Goal: Information Seeking & Learning: Learn about a topic

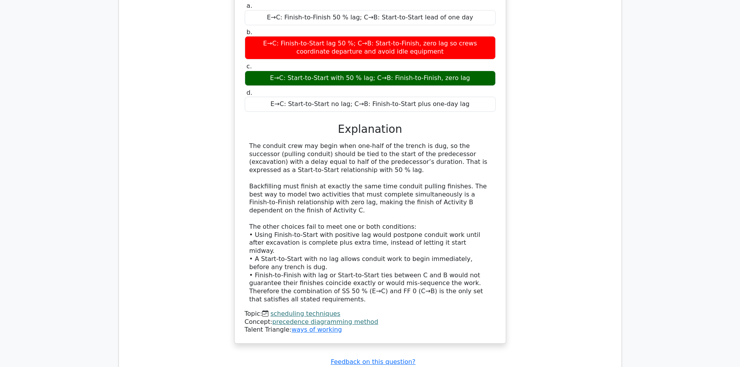
scroll to position [1087, 0]
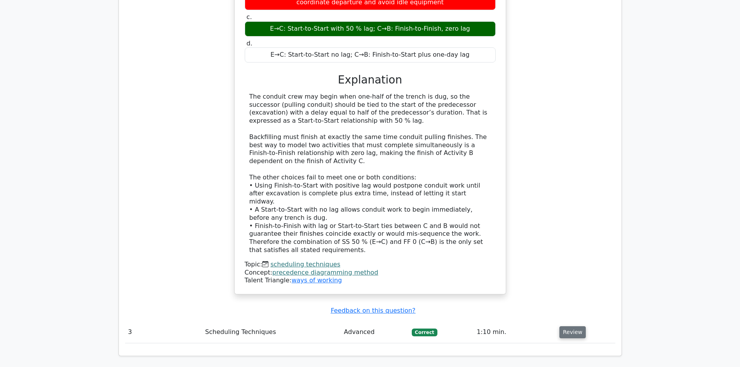
click at [564, 326] on button "Review" at bounding box center [572, 332] width 26 height 12
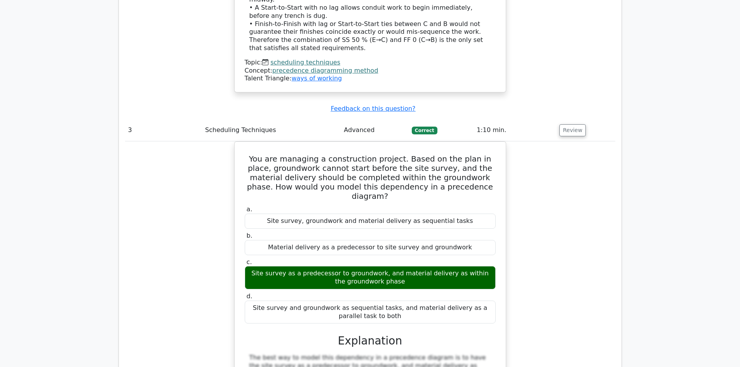
scroll to position [1281, 0]
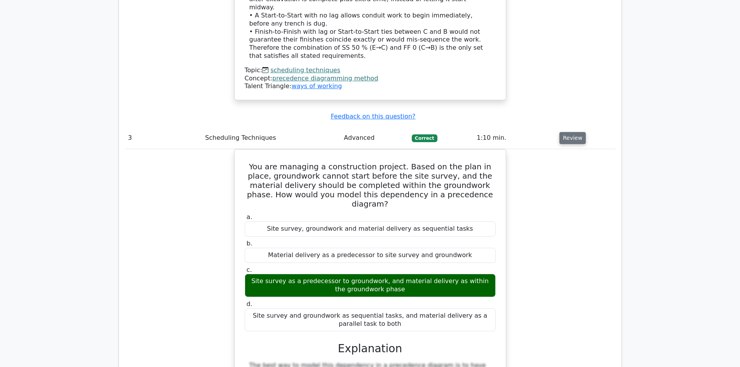
click at [566, 132] on button "Review" at bounding box center [572, 138] width 26 height 12
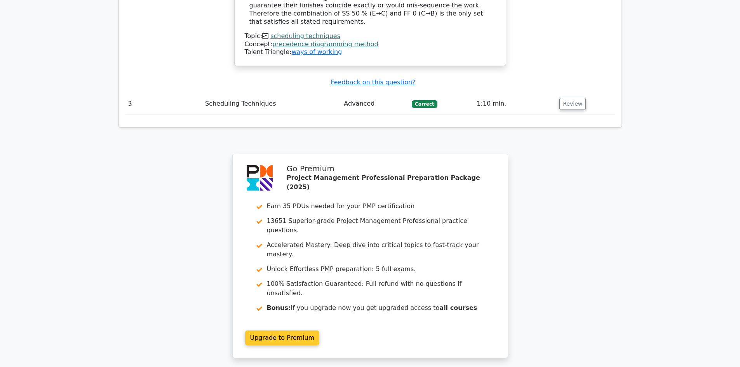
scroll to position [1390, 0]
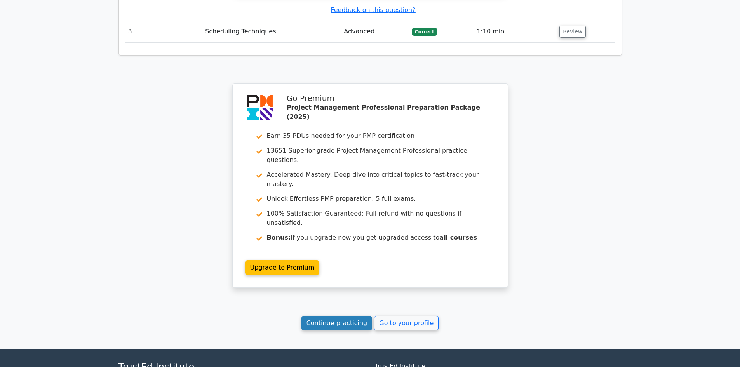
click at [348, 316] on link "Continue practicing" at bounding box center [336, 323] width 71 height 15
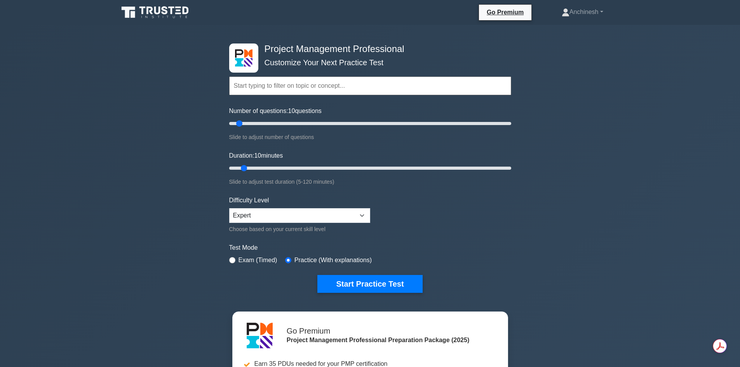
click at [289, 88] on input "text" at bounding box center [370, 85] width 282 height 19
click at [245, 85] on input "risk standard deviotion" at bounding box center [370, 85] width 282 height 19
type input "risk and standard deviotion"
click at [317, 275] on button "Start Practice Test" at bounding box center [369, 284] width 105 height 18
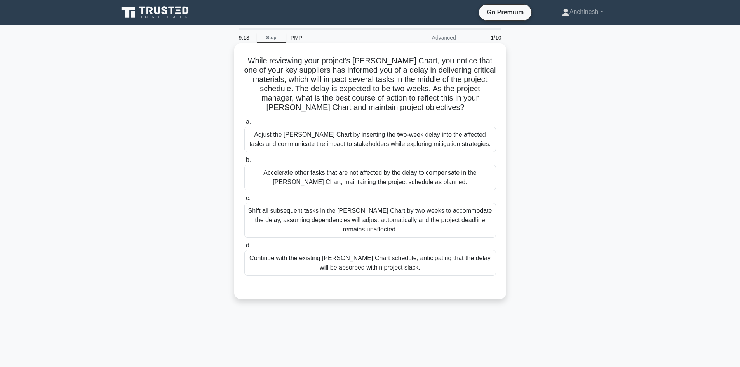
click at [395, 181] on div "Accelerate other tasks that are not affected by the delay to compensate in the …" at bounding box center [370, 178] width 252 height 26
click at [244, 163] on input "b. Accelerate other tasks that are not affected by the delay to compensate in t…" at bounding box center [244, 160] width 0 height 5
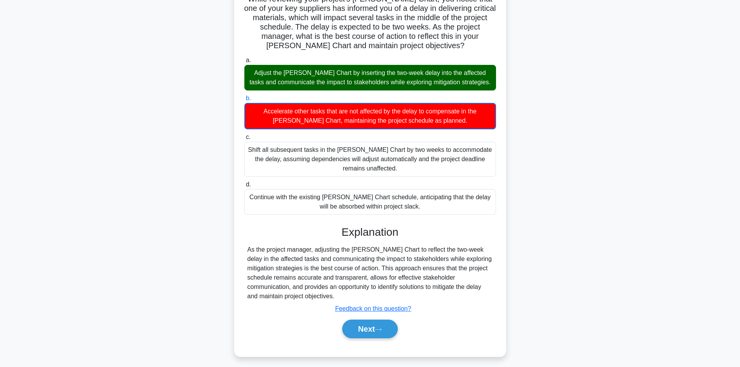
scroll to position [66, 0]
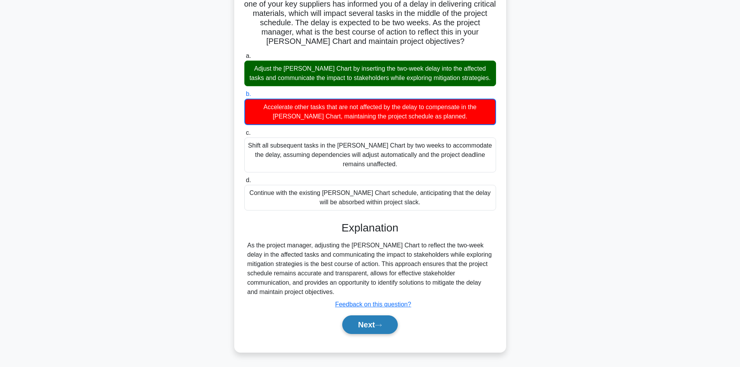
click at [378, 324] on icon at bounding box center [378, 325] width 7 height 4
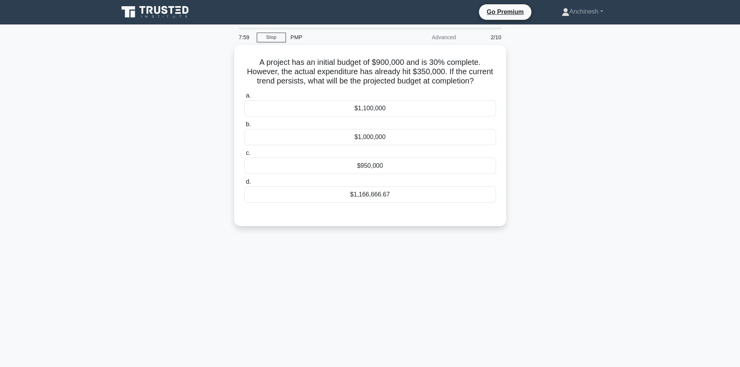
scroll to position [0, 0]
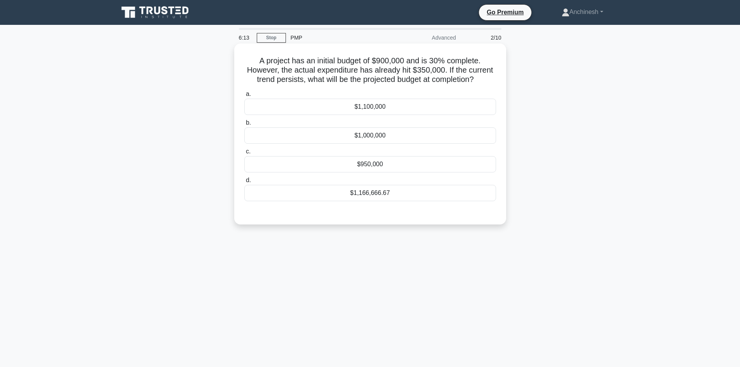
click at [381, 194] on div "$1,166,666.67" at bounding box center [370, 193] width 252 height 16
click at [244, 183] on input "d. $1,166,666.67" at bounding box center [244, 180] width 0 height 5
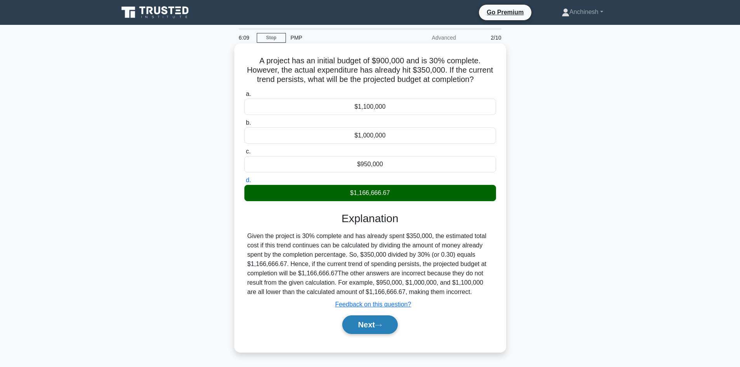
click at [365, 330] on button "Next" at bounding box center [370, 324] width 56 height 19
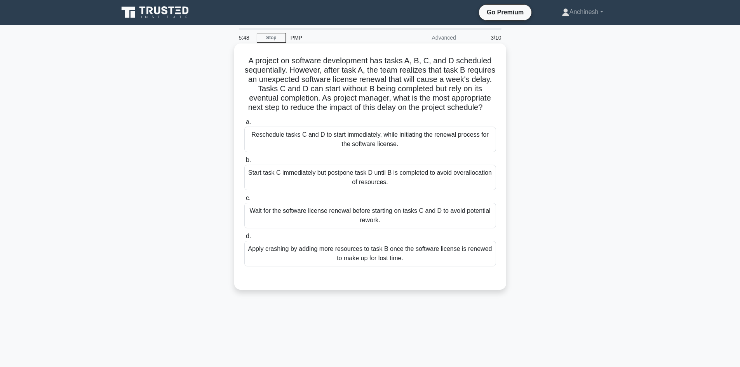
click at [381, 190] on div "Start task C immediately but postpone task D until B is completed to avoid over…" at bounding box center [370, 178] width 252 height 26
click at [244, 163] on input "b. Start task C immediately but postpone task D until B is completed to avoid o…" at bounding box center [244, 160] width 0 height 5
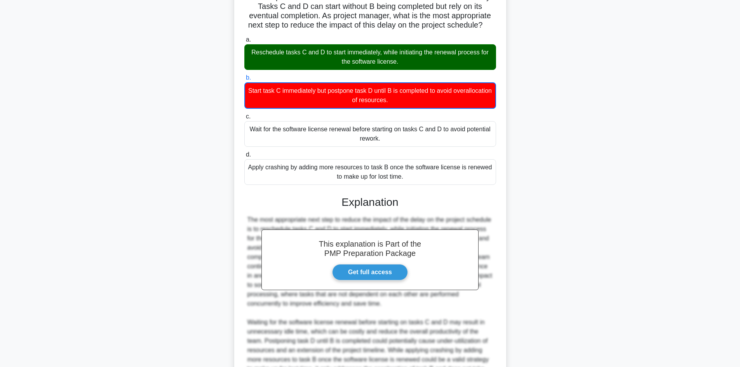
scroll to position [155, 0]
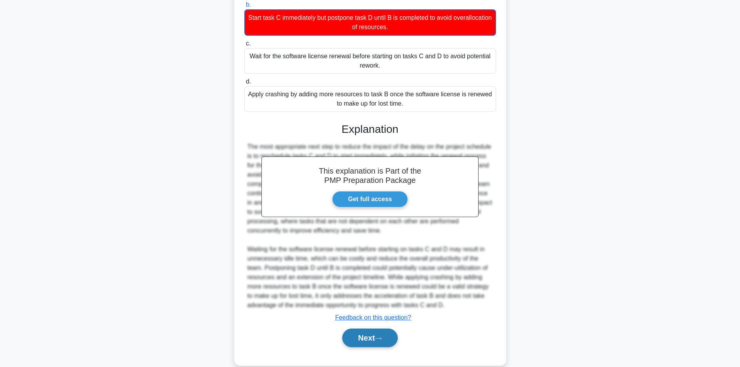
click at [373, 347] on button "Next" at bounding box center [370, 337] width 56 height 19
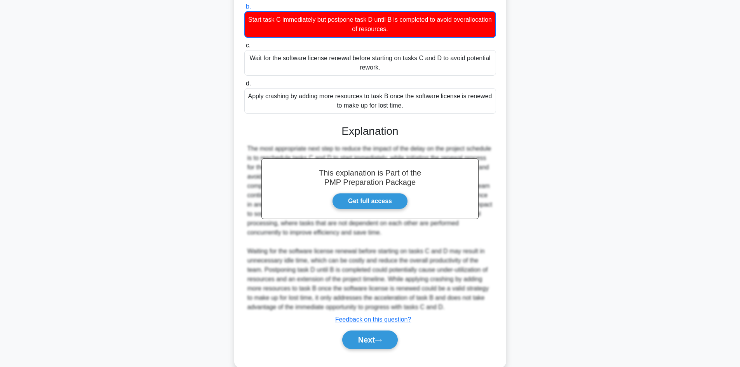
scroll to position [52, 0]
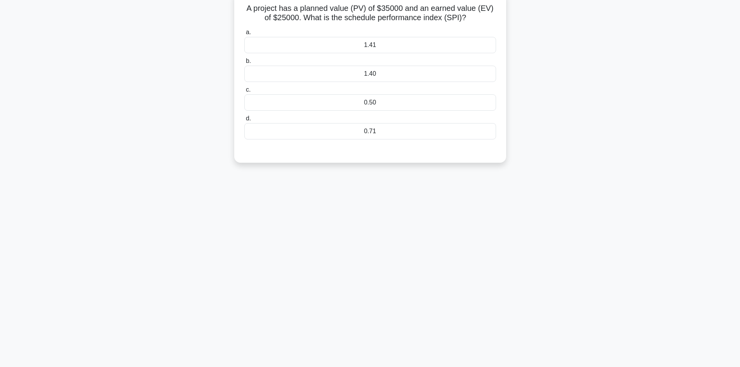
click at [376, 104] on div "0.50" at bounding box center [370, 102] width 252 height 16
click at [244, 92] on input "c. 0.50" at bounding box center [244, 89] width 0 height 5
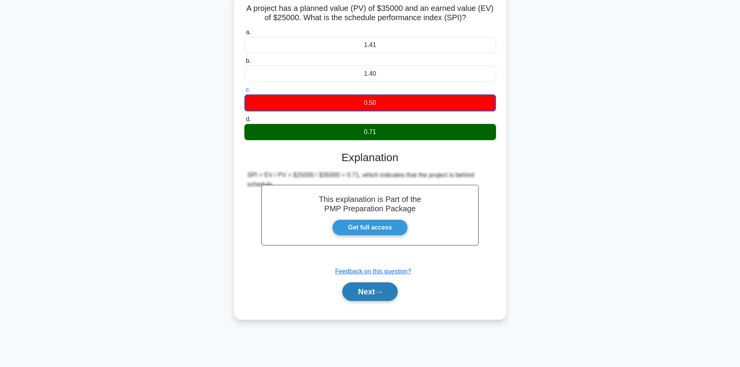
click at [372, 296] on button "Next" at bounding box center [370, 291] width 56 height 19
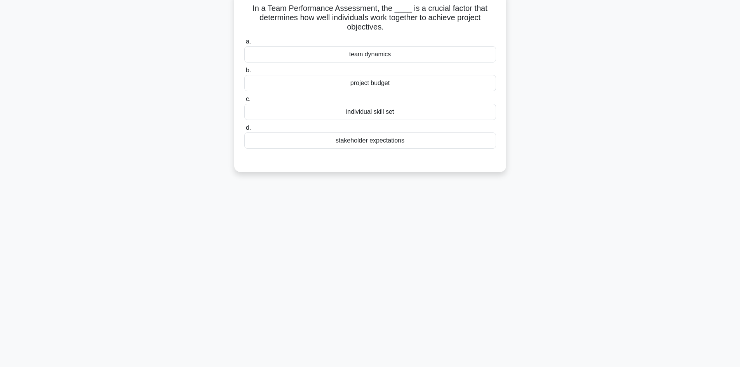
click at [391, 136] on div "stakeholder expectations" at bounding box center [370, 140] width 252 height 16
click at [244, 130] on input "d. stakeholder expectations" at bounding box center [244, 127] width 0 height 5
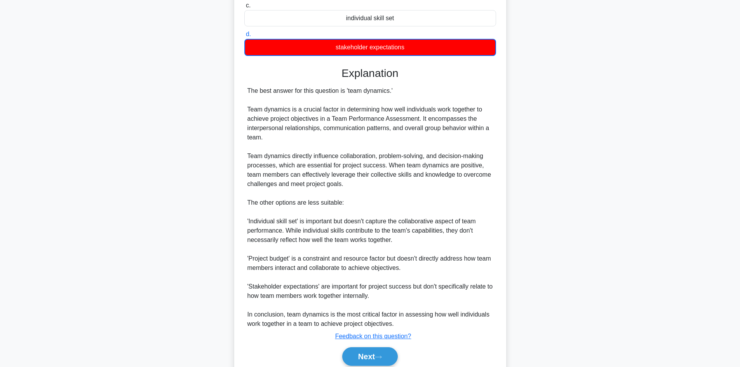
scroll to position [169, 0]
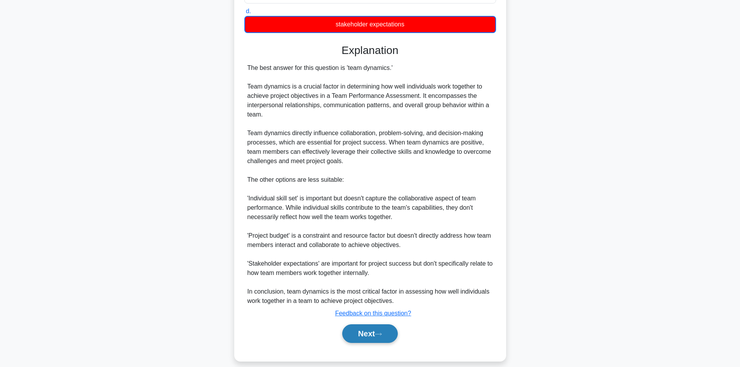
click at [383, 328] on button "Next" at bounding box center [370, 333] width 56 height 19
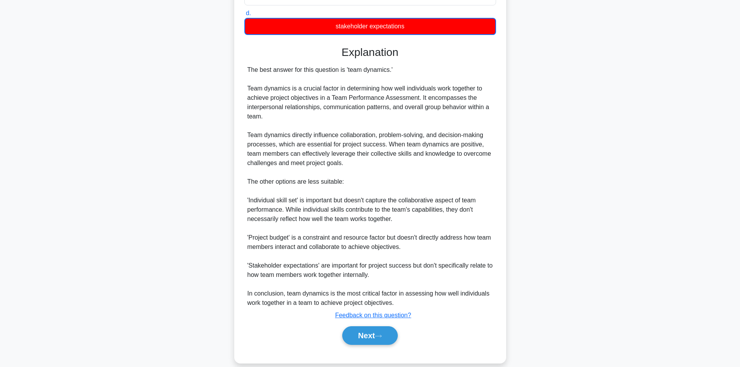
scroll to position [52, 0]
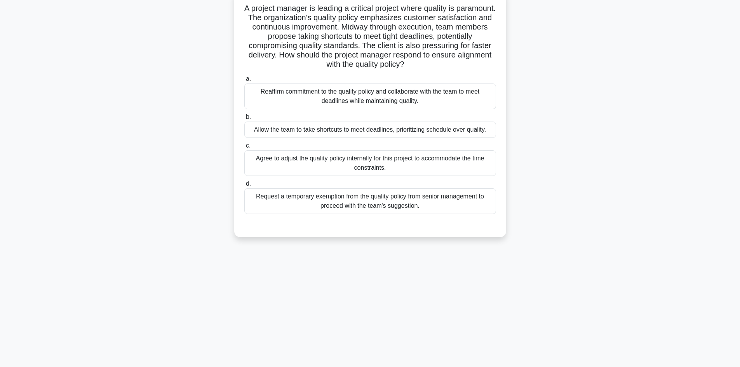
click at [384, 123] on div "Allow the team to take shortcuts to meet deadlines, prioritizing schedule over …" at bounding box center [370, 130] width 252 height 16
click at [244, 120] on input "b. Allow the team to take shortcuts to meet deadlines, prioritizing schedule ov…" at bounding box center [244, 117] width 0 height 5
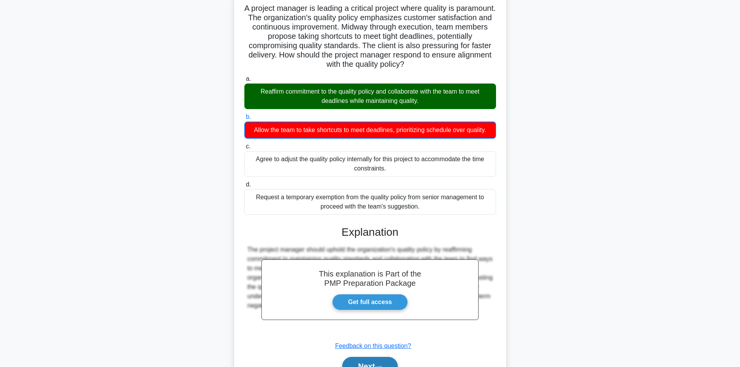
click at [372, 361] on button "Next" at bounding box center [370, 366] width 56 height 19
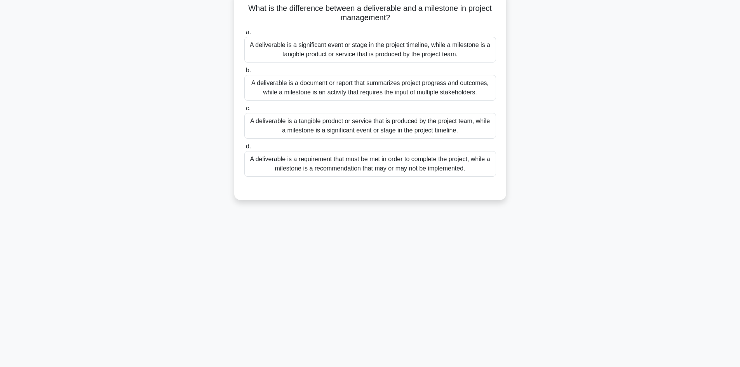
click at [373, 93] on div "A deliverable is a document or report that summarizes project progress and outc…" at bounding box center [370, 88] width 252 height 26
click at [244, 73] on input "b. A deliverable is a document or report that summarizes project progress and o…" at bounding box center [244, 70] width 0 height 5
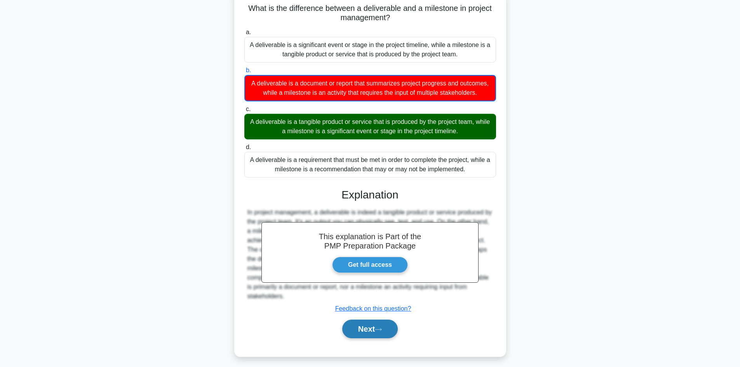
drag, startPoint x: 378, startPoint y: 338, endPoint x: 381, endPoint y: 334, distance: 5.2
click at [378, 332] on icon at bounding box center [378, 329] width 7 height 4
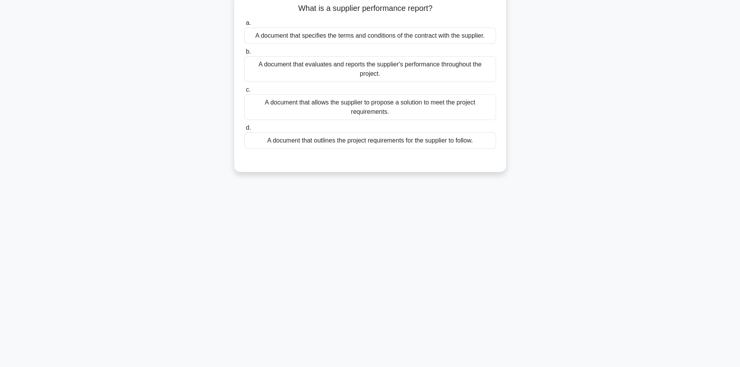
click at [439, 64] on div "A document that evaluates and reports the supplier's performance throughout the…" at bounding box center [370, 69] width 252 height 26
click at [244, 54] on input "b. A document that evaluates and reports the supplier's performance throughout …" at bounding box center [244, 51] width 0 height 5
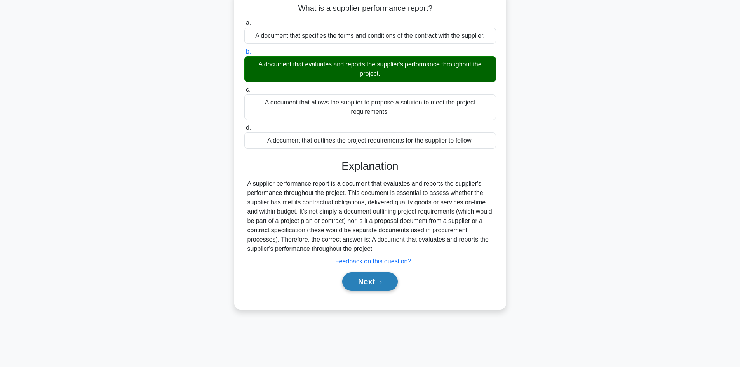
click at [367, 283] on button "Next" at bounding box center [370, 281] width 56 height 19
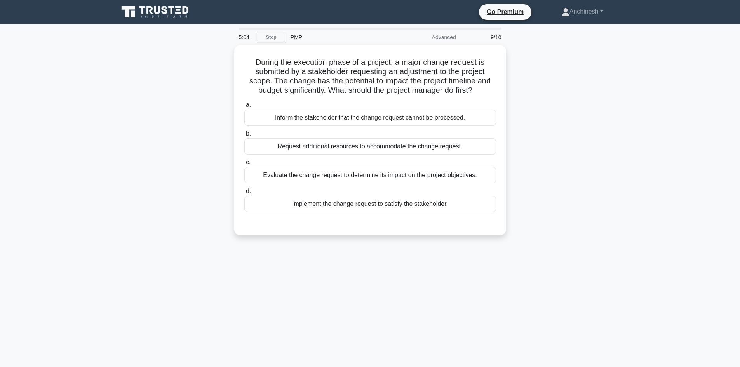
scroll to position [0, 0]
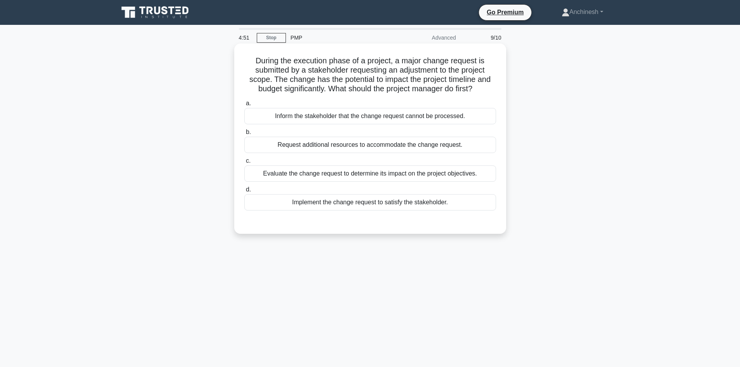
click at [346, 176] on div "Evaluate the change request to determine its impact on the project objectives." at bounding box center [370, 173] width 252 height 16
click at [244, 163] on input "c. Evaluate the change request to determine its impact on the project objective…" at bounding box center [244, 160] width 0 height 5
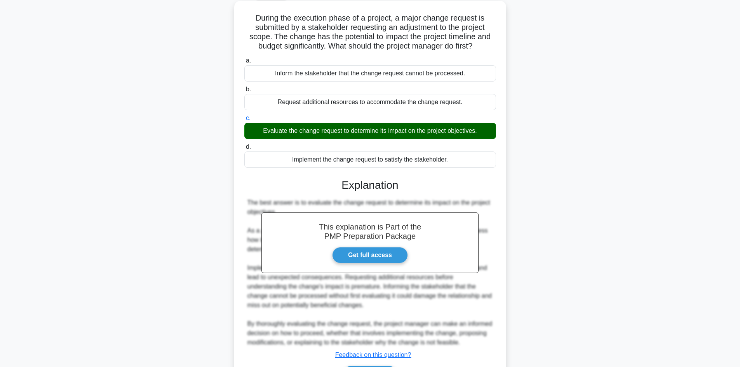
scroll to position [94, 0]
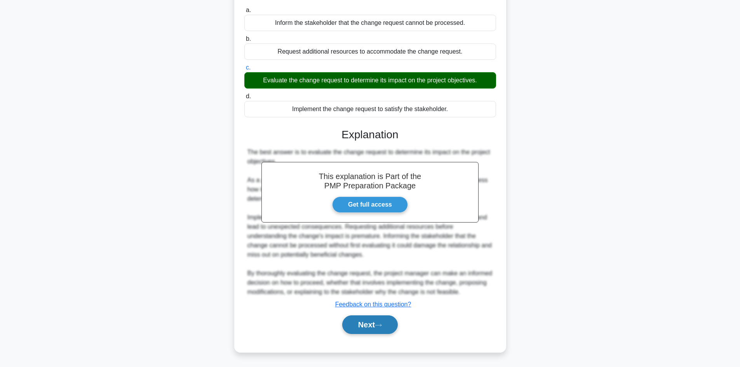
click at [372, 316] on div "Next" at bounding box center [370, 324] width 252 height 25
click at [367, 327] on button "Next" at bounding box center [370, 324] width 56 height 19
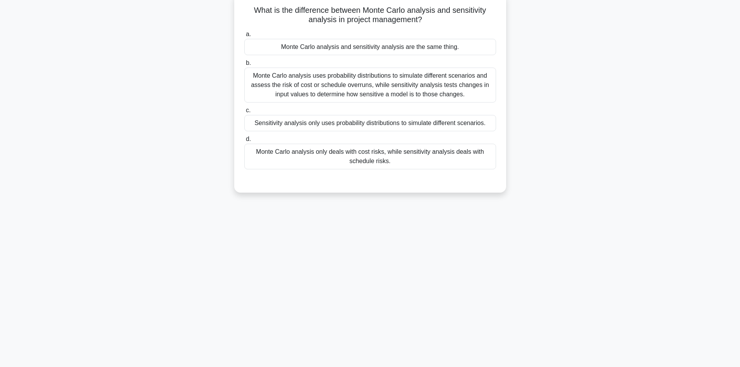
scroll to position [52, 0]
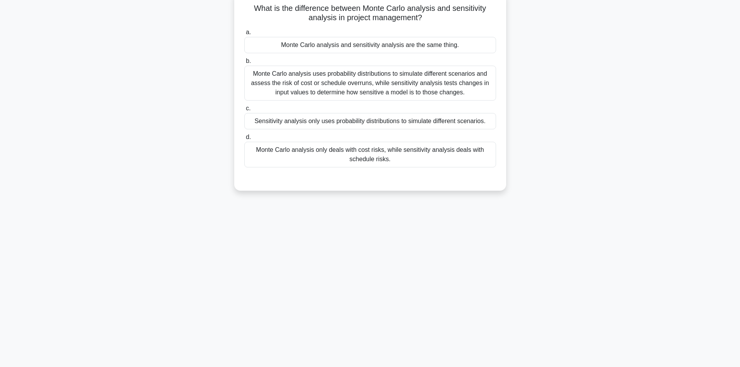
click at [405, 89] on div "Monte Carlo analysis uses probability distributions to simulate different scena…" at bounding box center [370, 83] width 252 height 35
click at [244, 64] on input "b. Monte Carlo analysis uses probability distributions to simulate different sc…" at bounding box center [244, 61] width 0 height 5
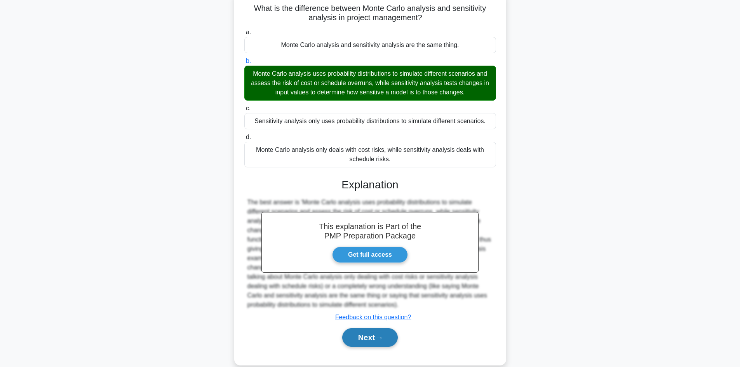
click at [368, 338] on button "Next" at bounding box center [370, 337] width 56 height 19
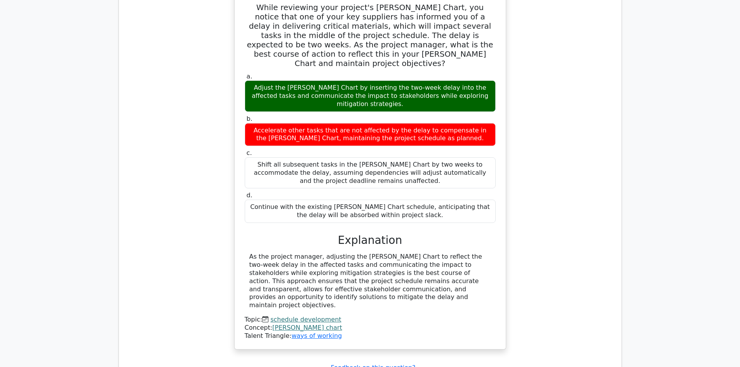
scroll to position [582, 0]
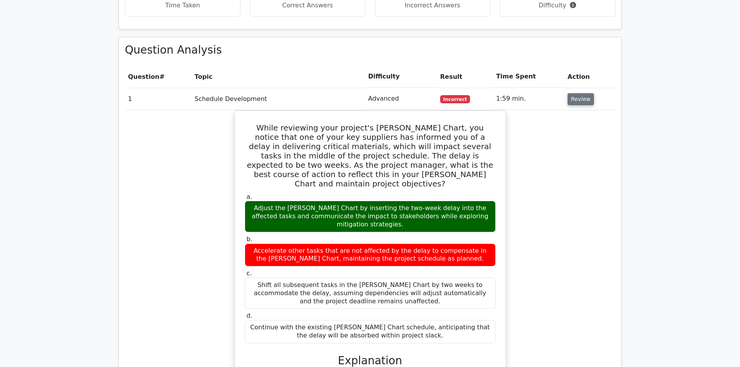
click at [577, 93] on button "Review" at bounding box center [580, 99] width 26 height 12
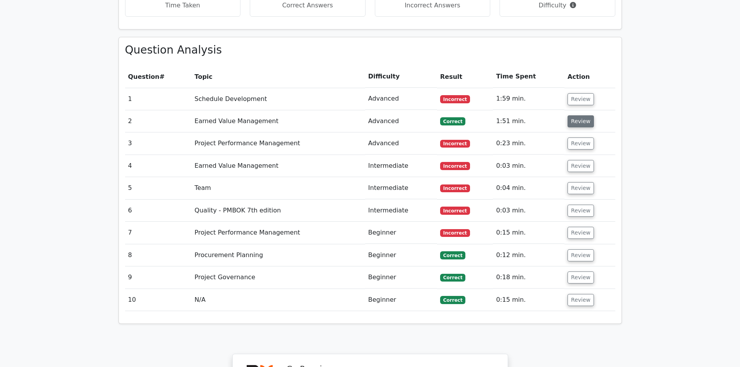
click at [572, 115] on button "Review" at bounding box center [580, 121] width 26 height 12
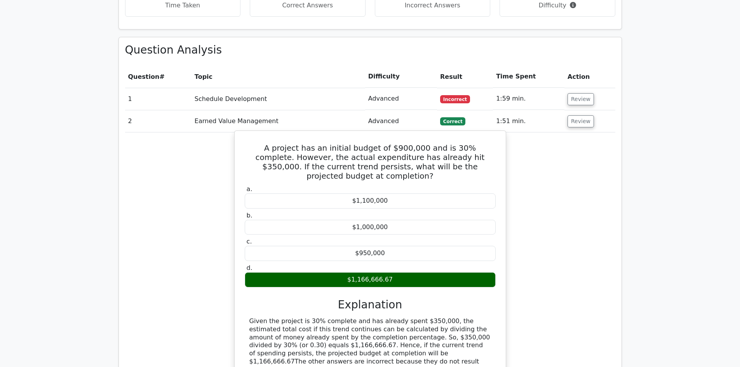
click at [567, 115] on button "Review" at bounding box center [580, 121] width 26 height 12
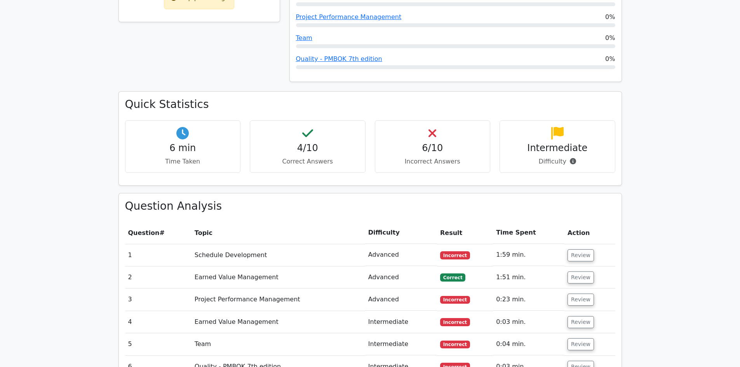
scroll to position [466, 0]
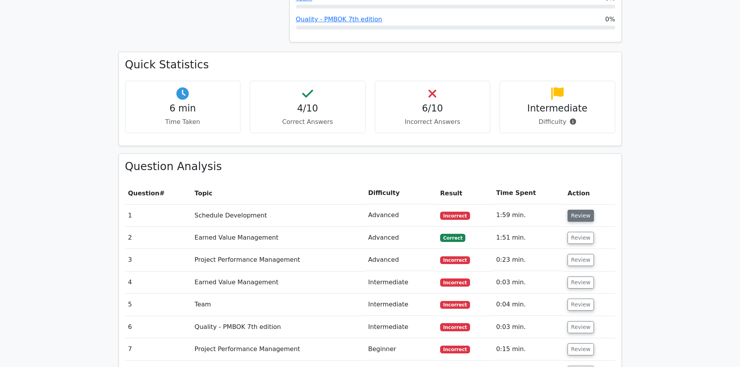
click at [579, 210] on button "Review" at bounding box center [580, 216] width 26 height 12
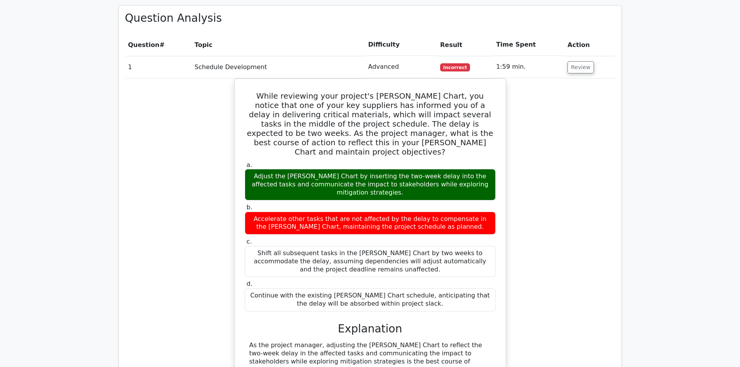
scroll to position [699, 0]
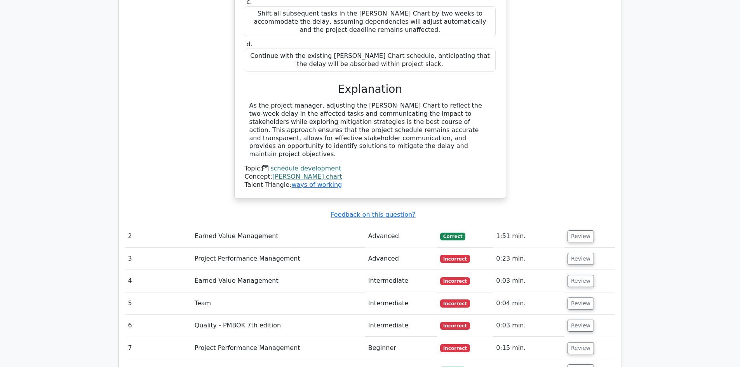
scroll to position [854, 0]
click at [577, 230] on button "Review" at bounding box center [580, 236] width 26 height 12
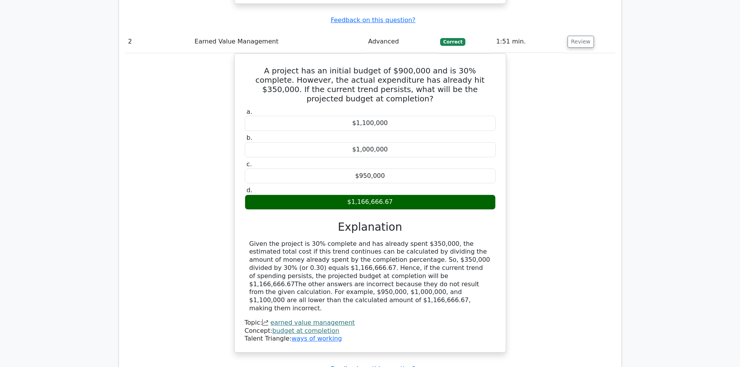
scroll to position [893, 0]
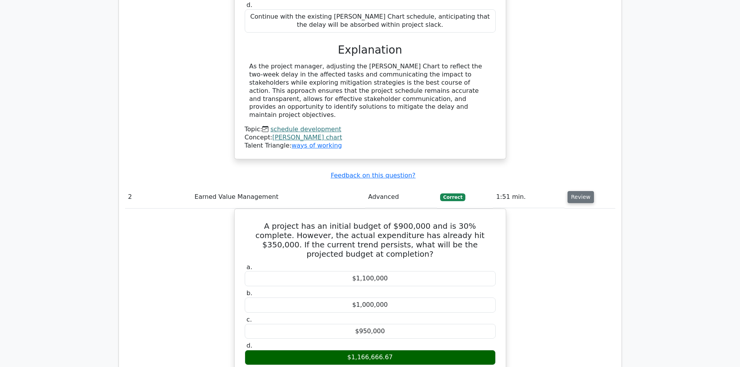
click at [573, 191] on button "Review" at bounding box center [580, 197] width 26 height 12
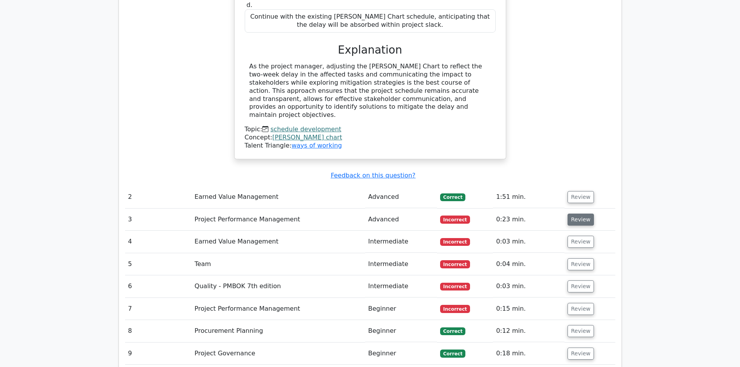
click at [579, 214] on button "Review" at bounding box center [580, 220] width 26 height 12
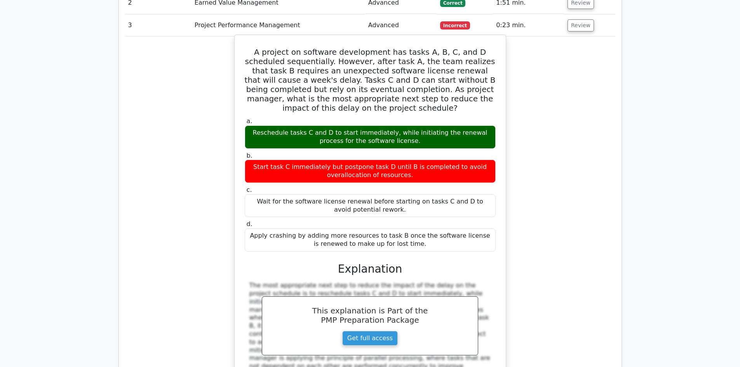
scroll to position [1243, 0]
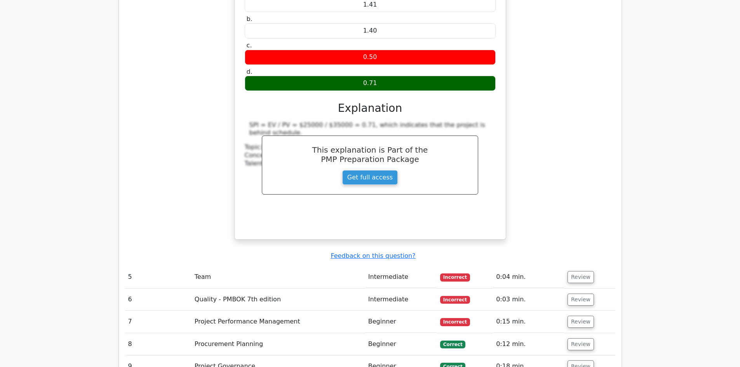
scroll to position [1825, 0]
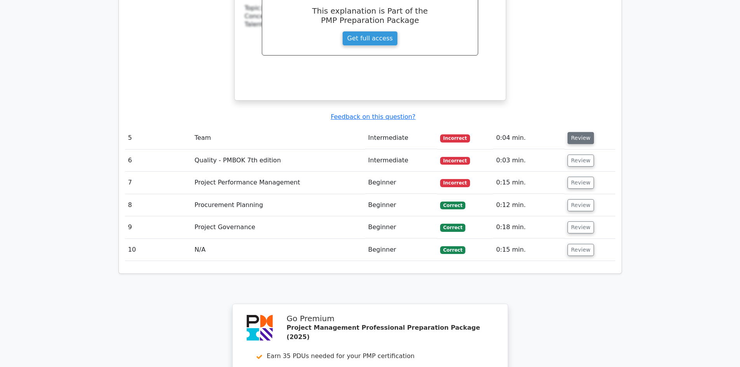
click at [586, 132] on button "Review" at bounding box center [580, 138] width 26 height 12
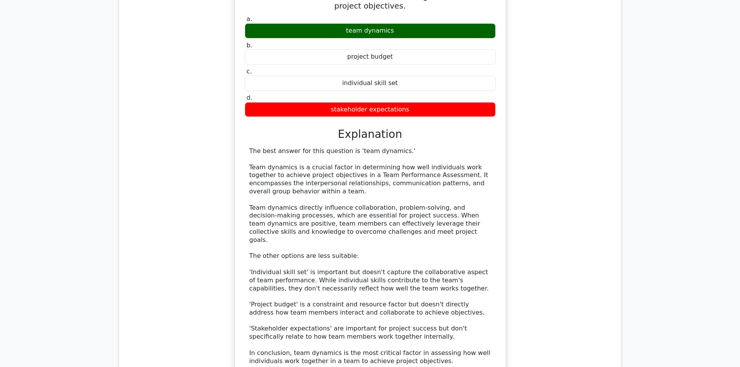
scroll to position [2019, 0]
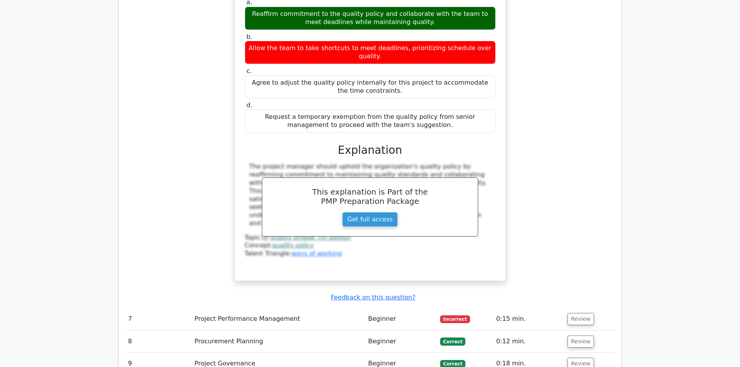
scroll to position [2563, 0]
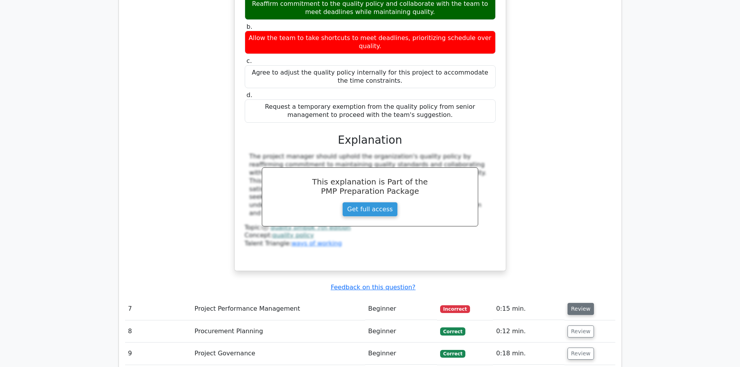
click at [577, 303] on button "Review" at bounding box center [580, 309] width 26 height 12
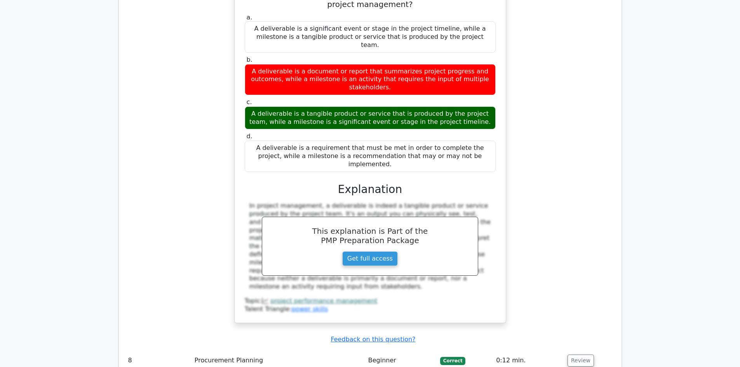
scroll to position [2912, 0]
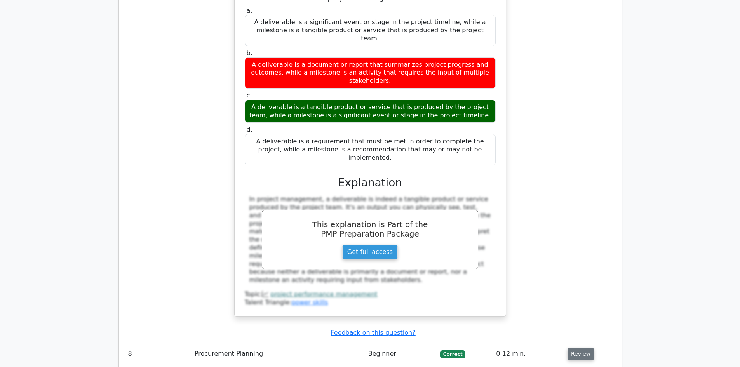
click at [580, 348] on button "Review" at bounding box center [580, 354] width 26 height 12
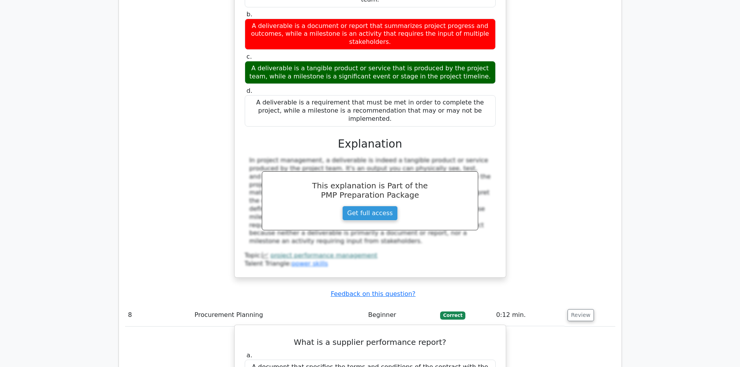
scroll to position [2990, 0]
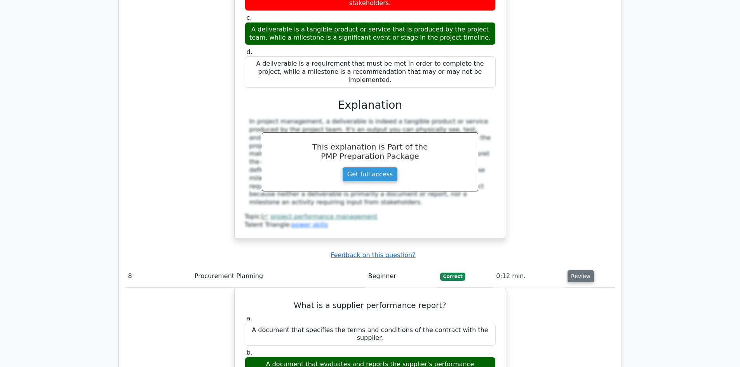
click at [584, 270] on button "Review" at bounding box center [580, 276] width 26 height 12
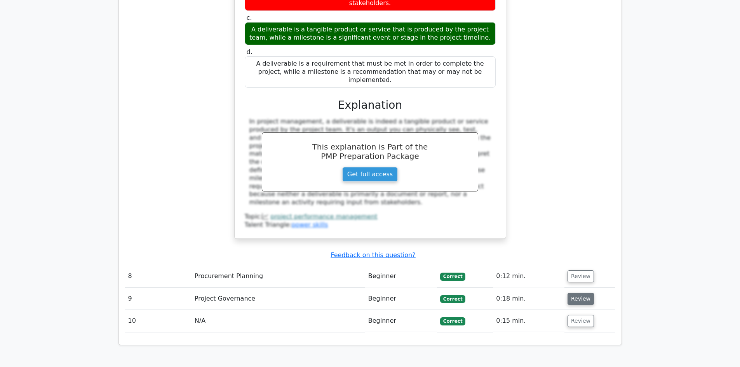
click at [567, 293] on button "Review" at bounding box center [580, 299] width 26 height 12
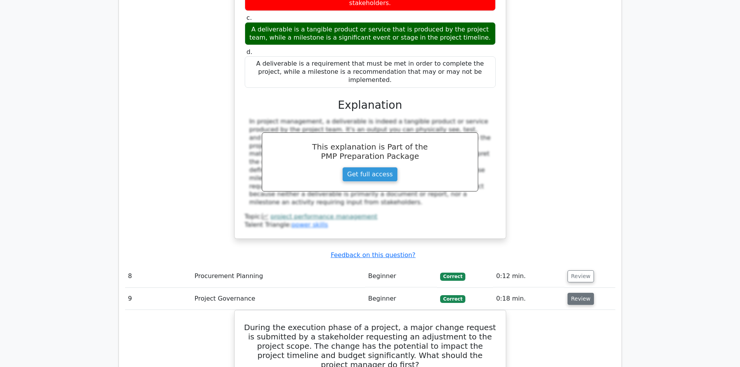
click at [577, 293] on button "Review" at bounding box center [580, 299] width 26 height 12
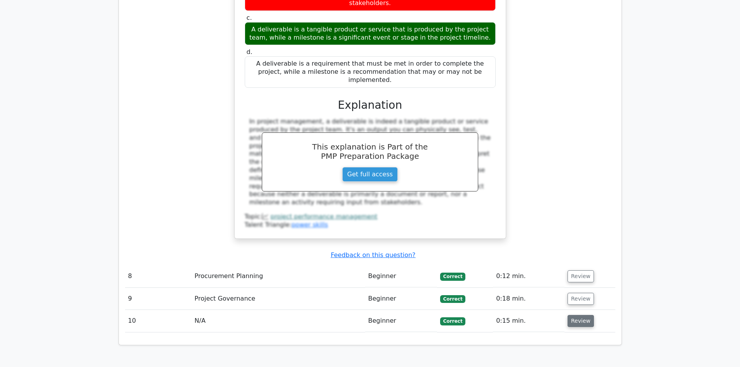
click at [578, 315] on button "Review" at bounding box center [580, 321] width 26 height 12
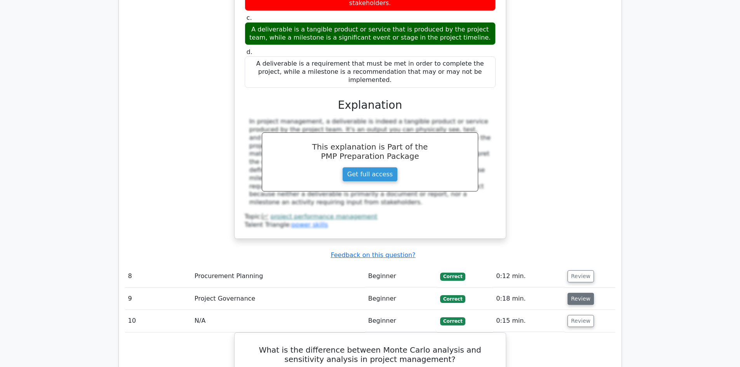
click at [579, 293] on button "Review" at bounding box center [580, 299] width 26 height 12
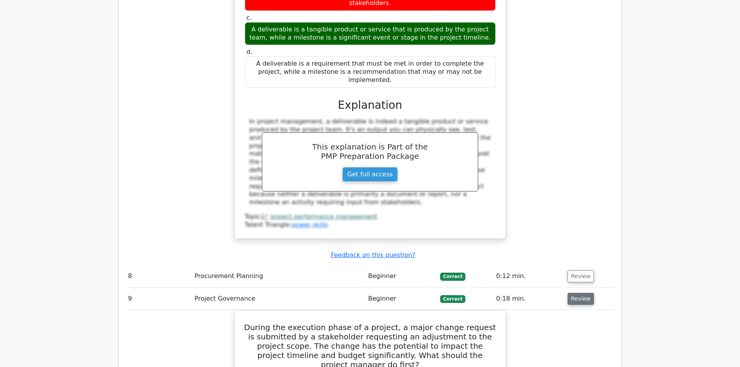
click at [579, 293] on button "Review" at bounding box center [580, 299] width 26 height 12
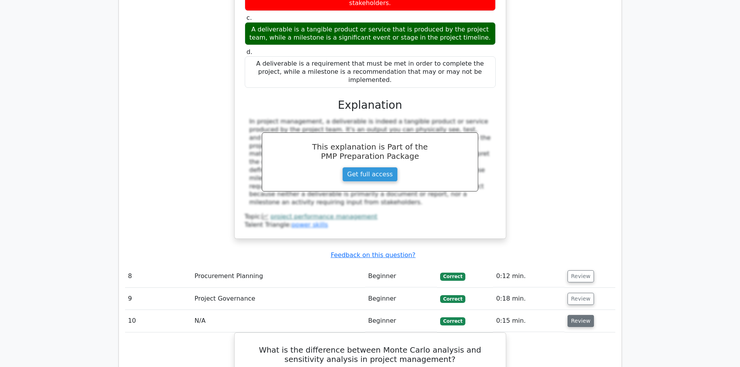
click at [580, 315] on button "Review" at bounding box center [580, 321] width 26 height 12
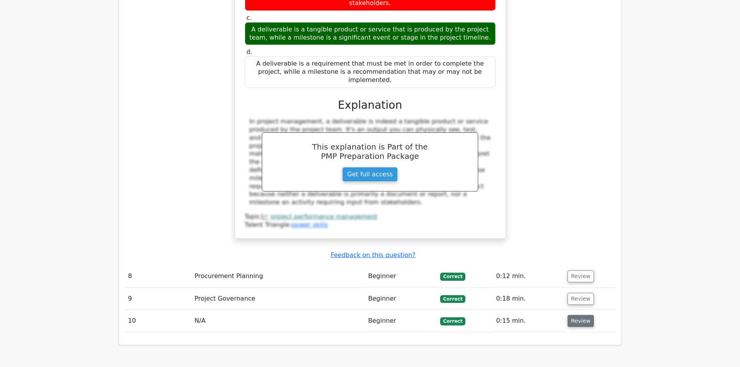
click at [580, 315] on button "Review" at bounding box center [580, 321] width 26 height 12
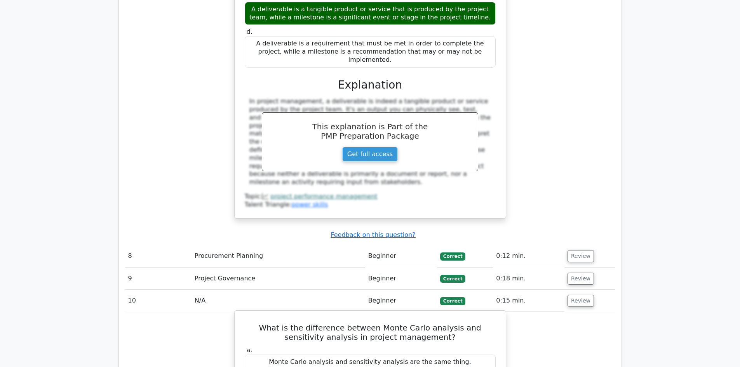
scroll to position [3029, 0]
